Goal: Check status: Check status

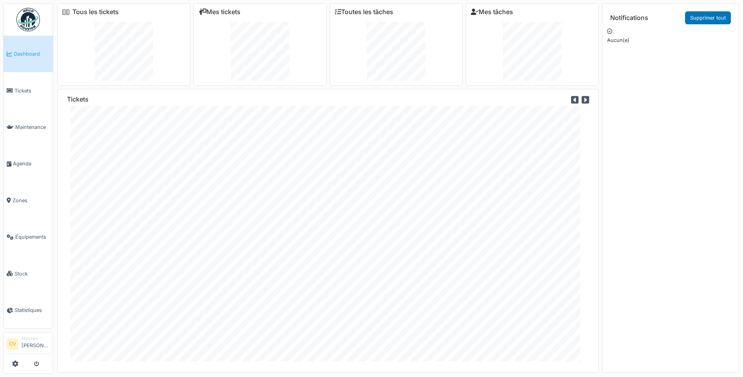
click at [31, 21] on img at bounding box center [27, 19] width 23 height 23
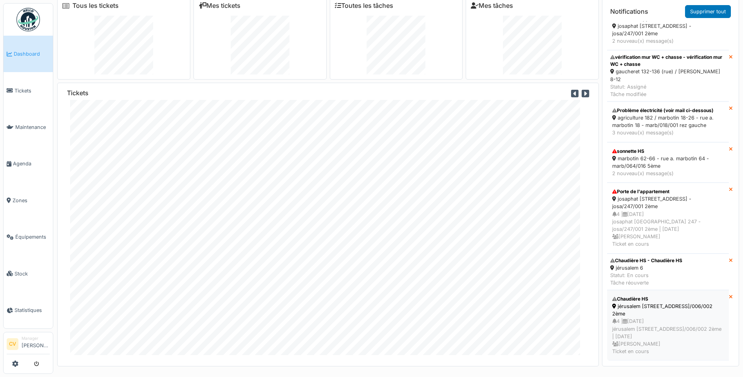
scroll to position [8, 0]
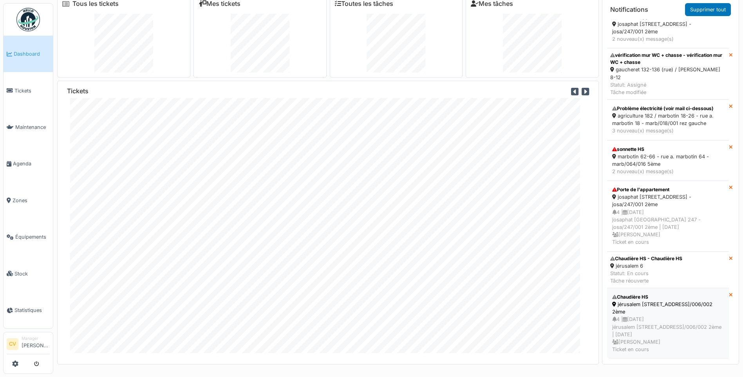
drag, startPoint x: 624, startPoint y: 319, endPoint x: 617, endPoint y: 319, distance: 6.7
click at [624, 319] on div "4 | [DATE] [GEOGRAPHIC_DATA] 6 - jeru/006/002 2ème | [DATE] [PERSON_NAME] Ticke…" at bounding box center [668, 334] width 112 height 38
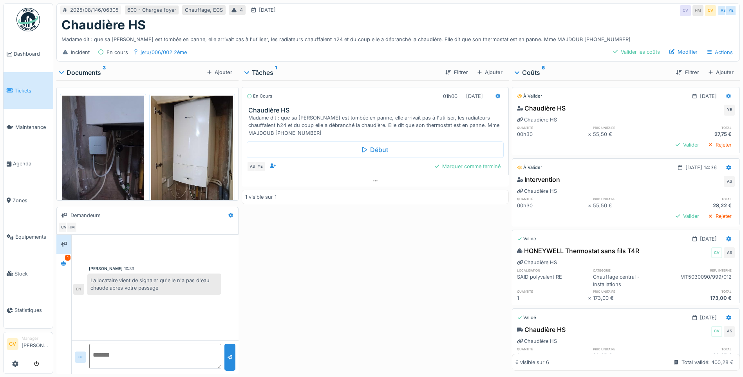
click at [389, 61] on div "2025/08/146/06305 600 - Charges foyer Chauffage, ECS 4 [DATE] CV HM CV AS YE Ch…" at bounding box center [397, 188] width 689 height 377
click at [358, 182] on div at bounding box center [375, 180] width 266 height 11
click at [539, 47] on div "Incident En cours jeru/006/002 2ème Valider les coûts Modifier Actions" at bounding box center [398, 52] width 682 height 18
